Goal: Find contact information: Find contact information

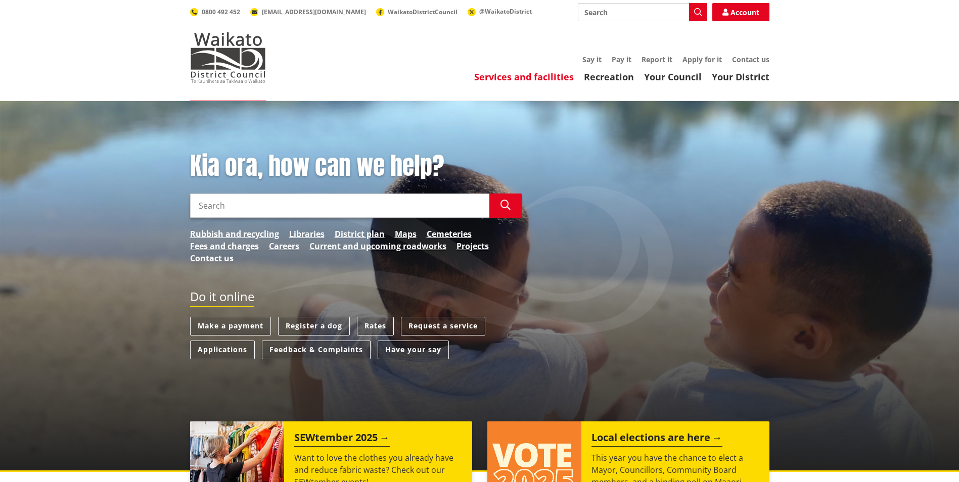
click at [520, 77] on link "Services and facilities" at bounding box center [524, 77] width 100 height 12
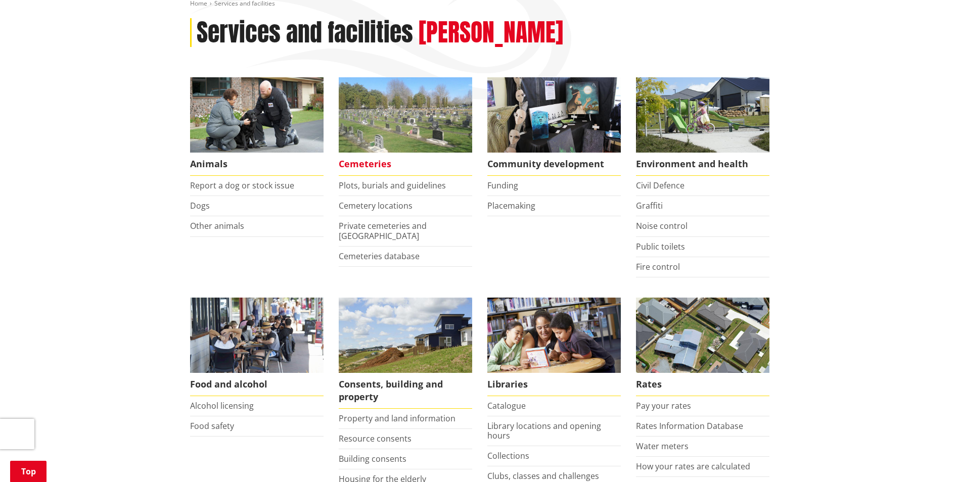
scroll to position [202, 0]
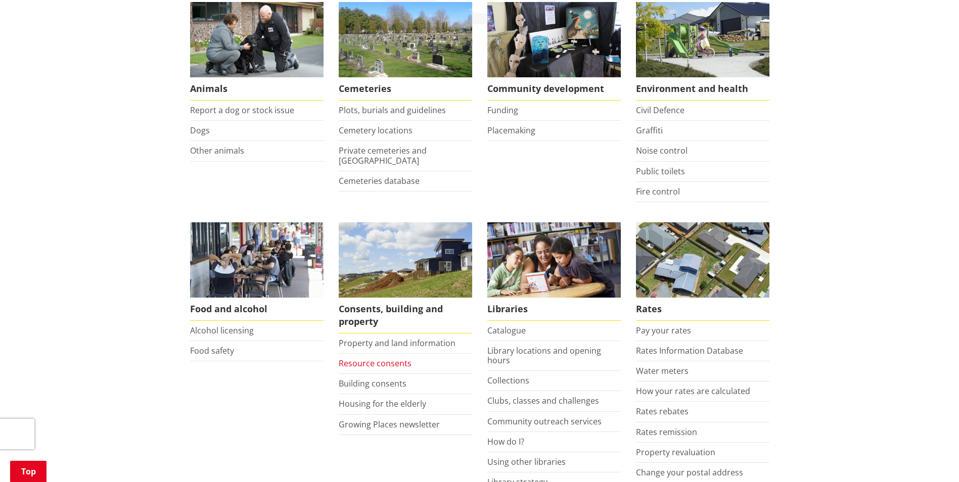
click at [396, 366] on link "Resource consents" at bounding box center [375, 363] width 73 height 11
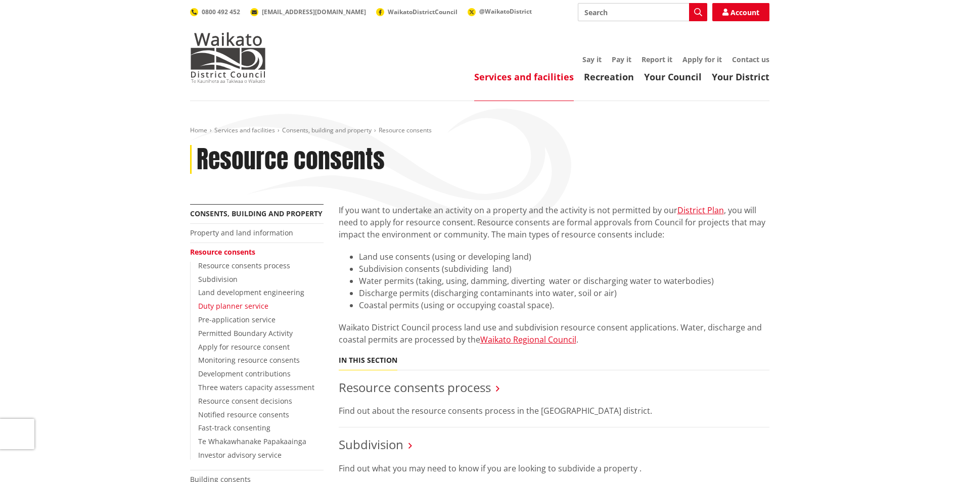
click at [247, 306] on link "Duty planner service" at bounding box center [233, 306] width 70 height 10
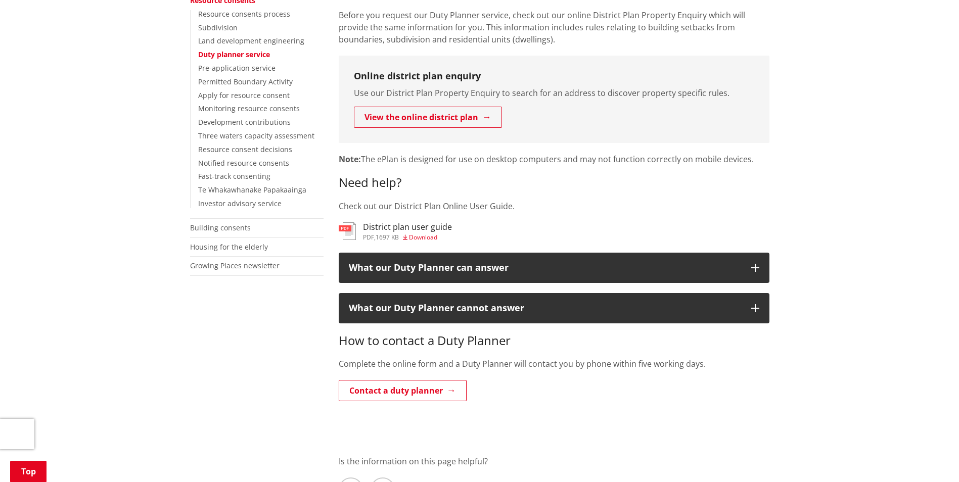
scroll to position [253, 0]
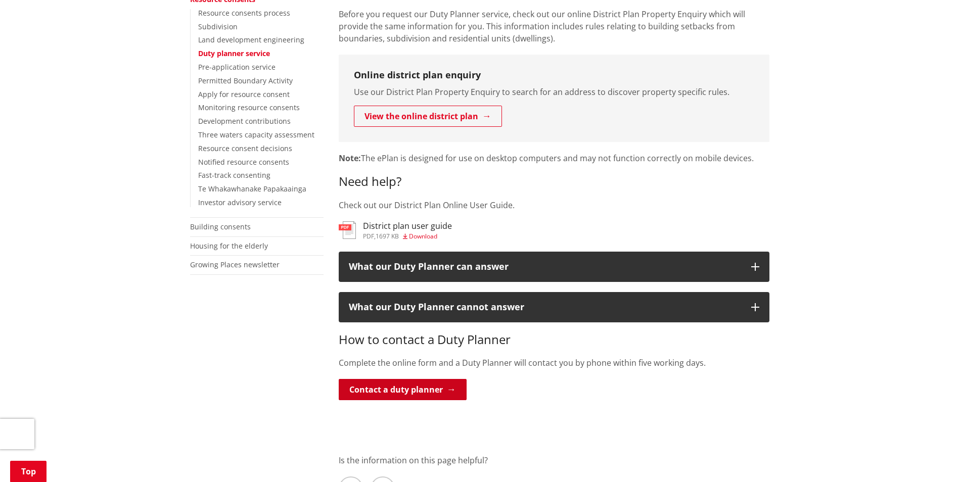
click at [414, 392] on link "Contact a duty planner" at bounding box center [403, 389] width 128 height 21
